Goal: Information Seeking & Learning: Learn about a topic

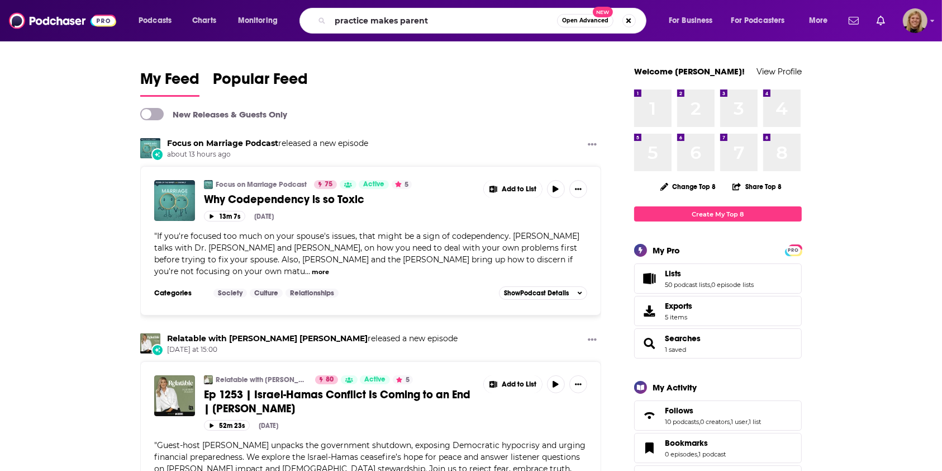
type input "practice makes parent"
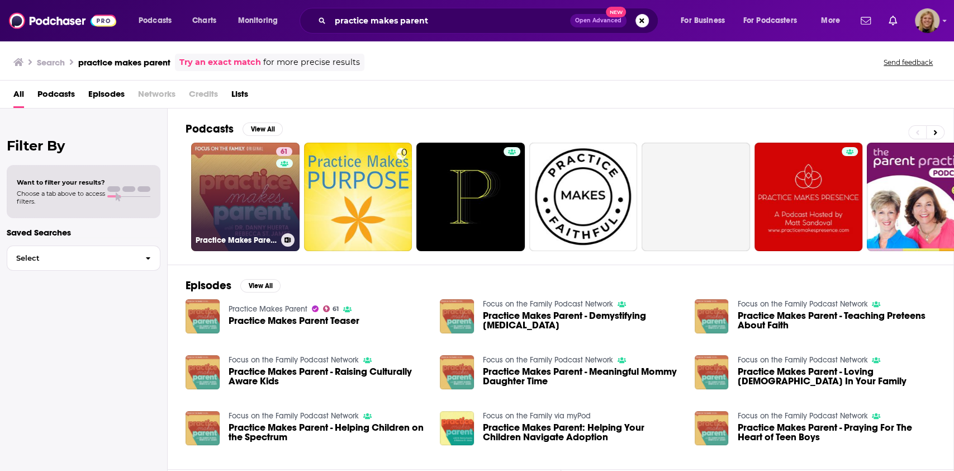
click at [246, 200] on link "61 Practice Makes Parent" at bounding box center [245, 196] width 108 height 108
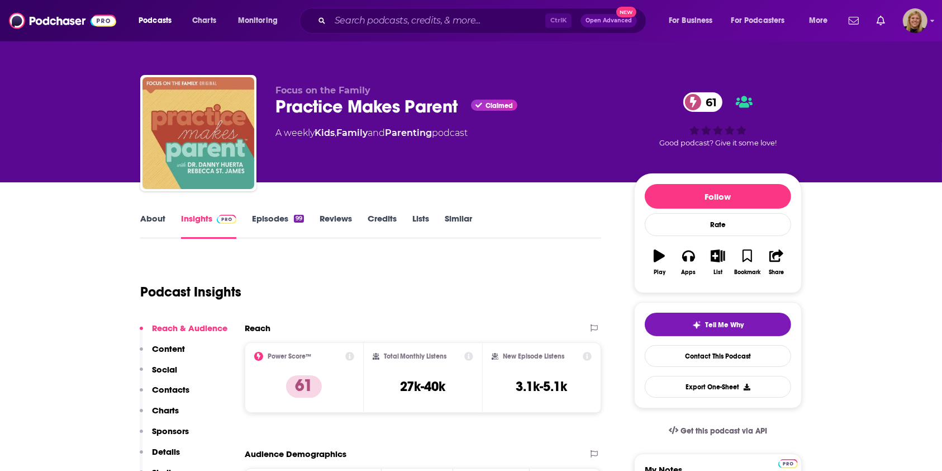
click at [161, 221] on link "About" at bounding box center [152, 226] width 25 height 26
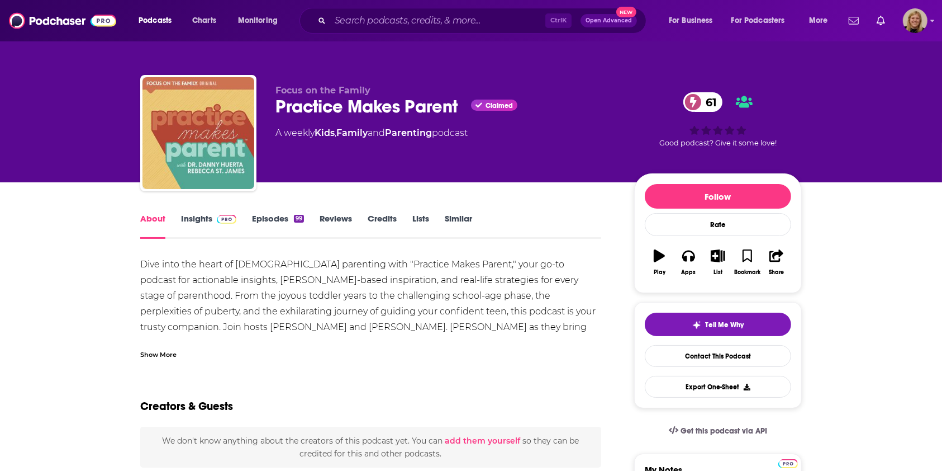
click at [165, 351] on div "Show More" at bounding box center [158, 353] width 36 height 11
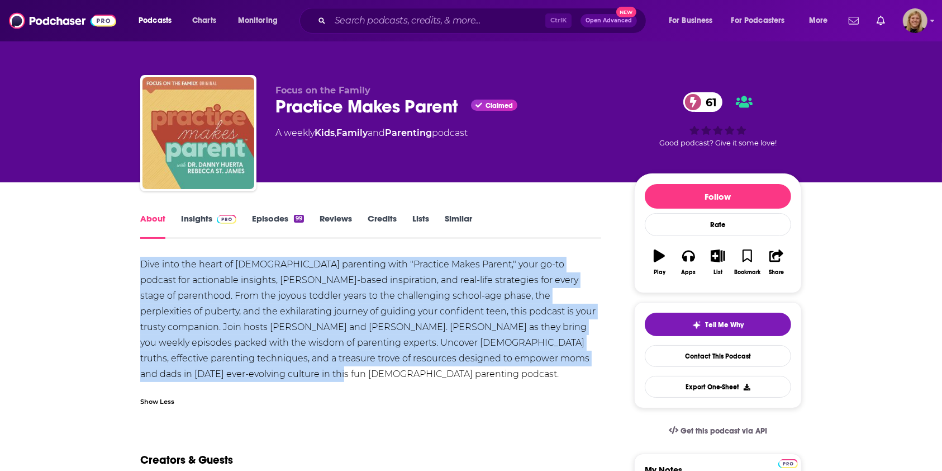
drag, startPoint x: 139, startPoint y: 264, endPoint x: 265, endPoint y: 366, distance: 162.9
copy div "Dive into the heart of [DEMOGRAPHIC_DATA] parenting with "Practice Makes Parent…"
